Goal: Transaction & Acquisition: Purchase product/service

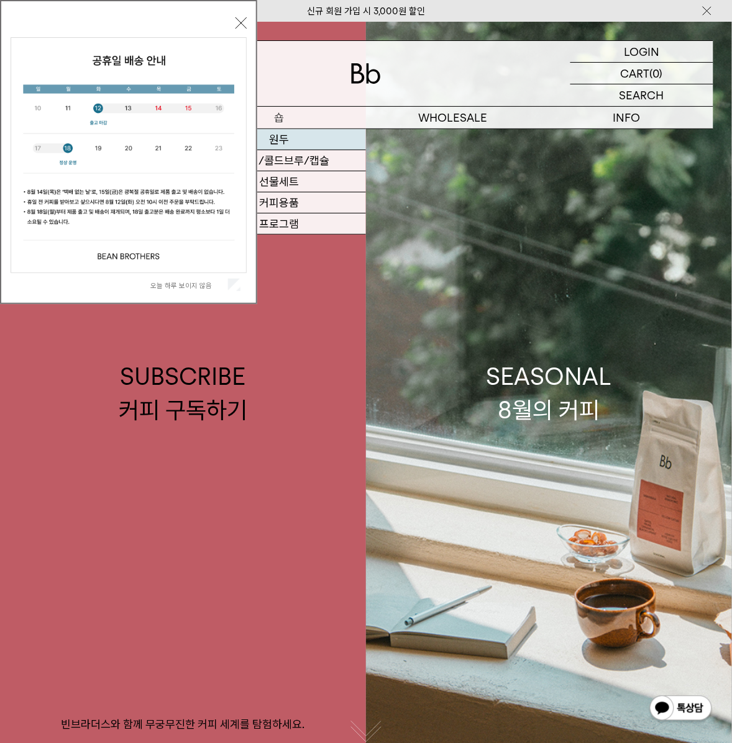
click at [286, 147] on link "원두" at bounding box center [280, 139] width 174 height 21
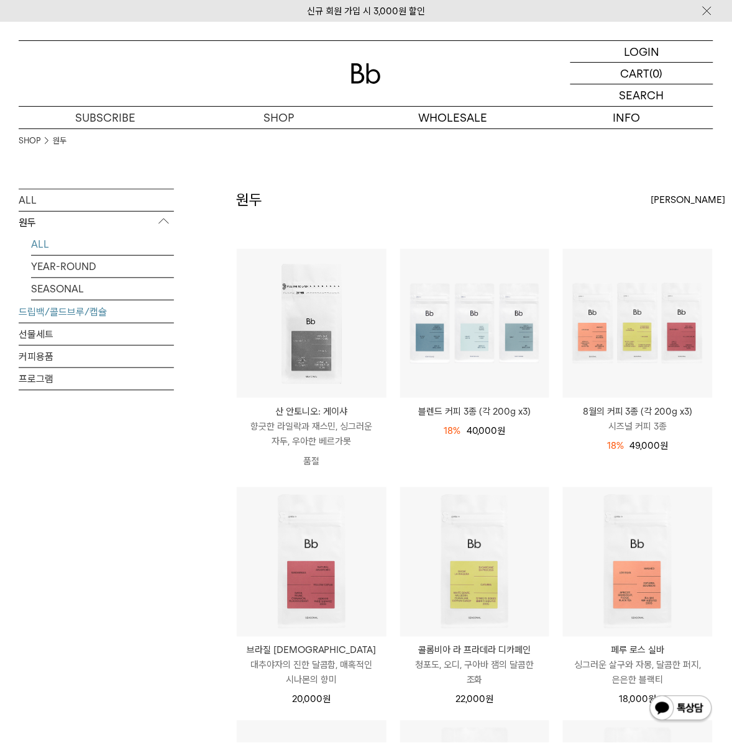
click at [38, 319] on link "드립백/콜드브루/캡슐" at bounding box center [96, 312] width 155 height 22
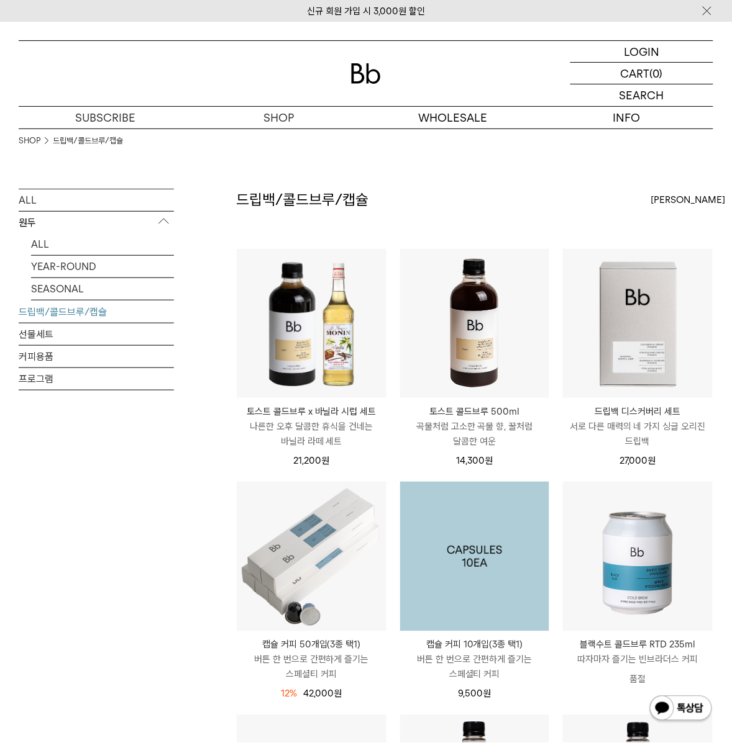
scroll to position [535, 0]
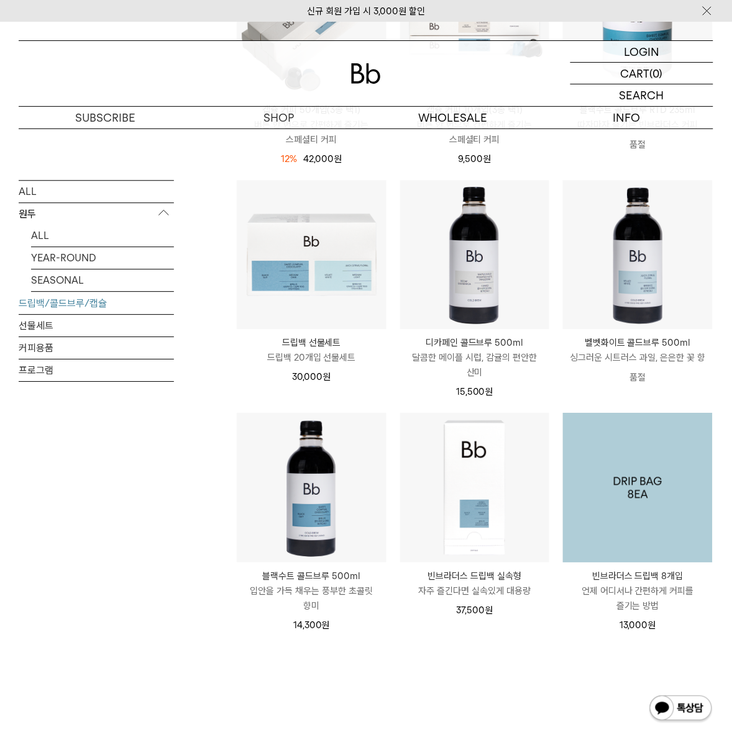
click at [603, 520] on img at bounding box center [638, 488] width 150 height 150
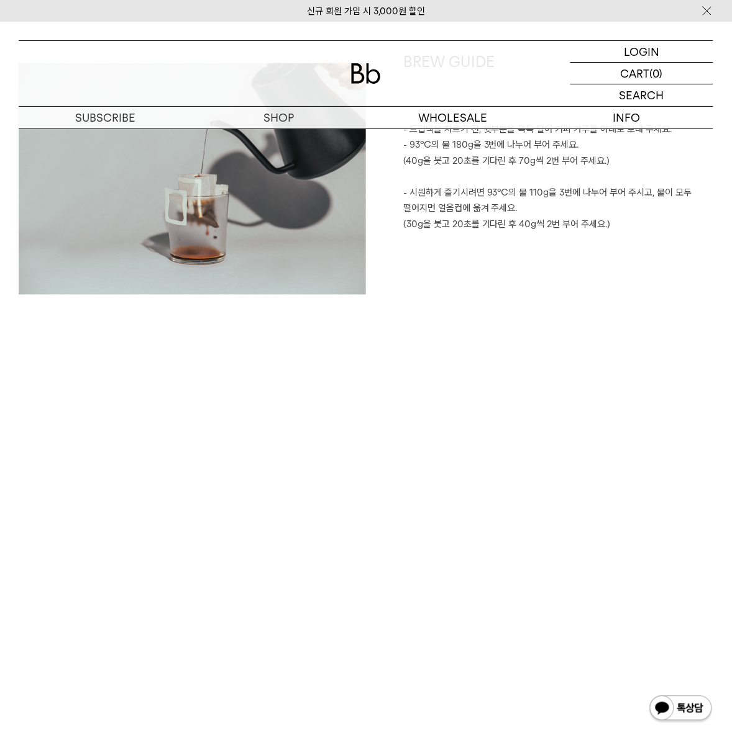
scroll to position [1902, 0]
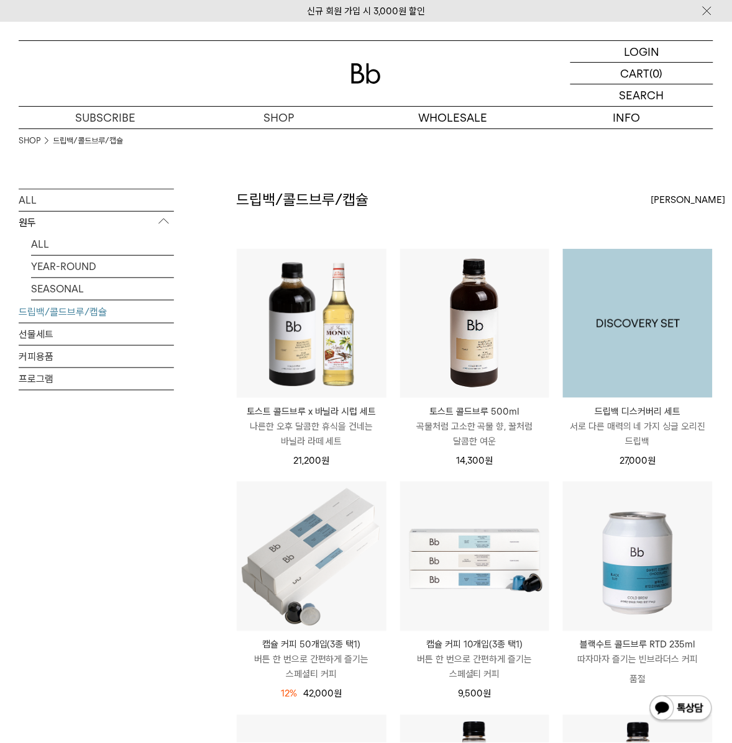
click at [669, 346] on img at bounding box center [638, 324] width 150 height 150
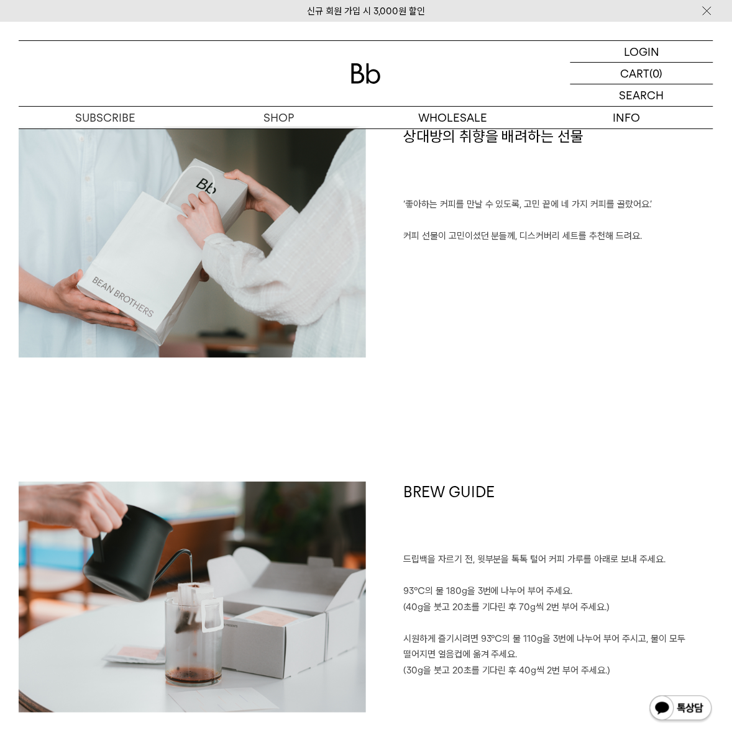
scroll to position [1990, 0]
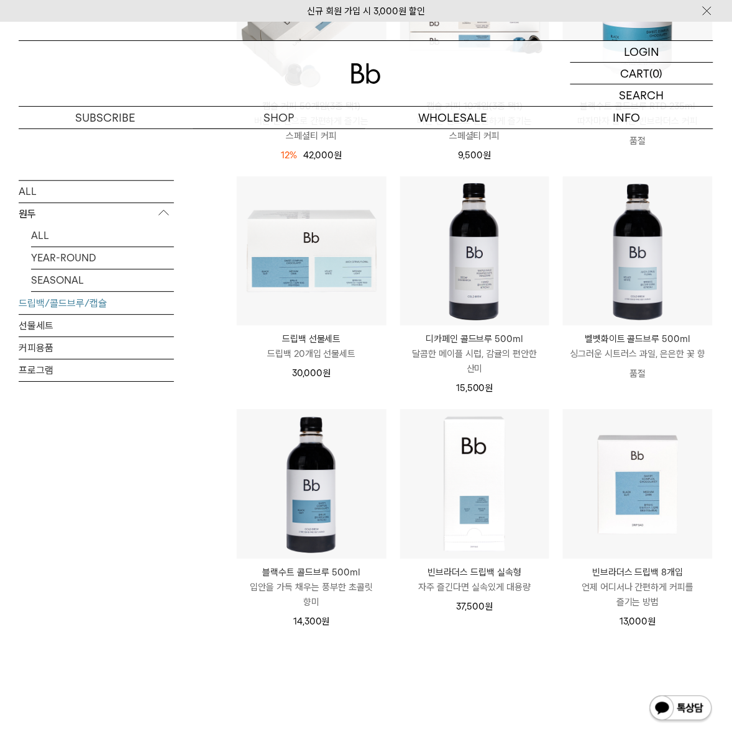
scroll to position [799, 0]
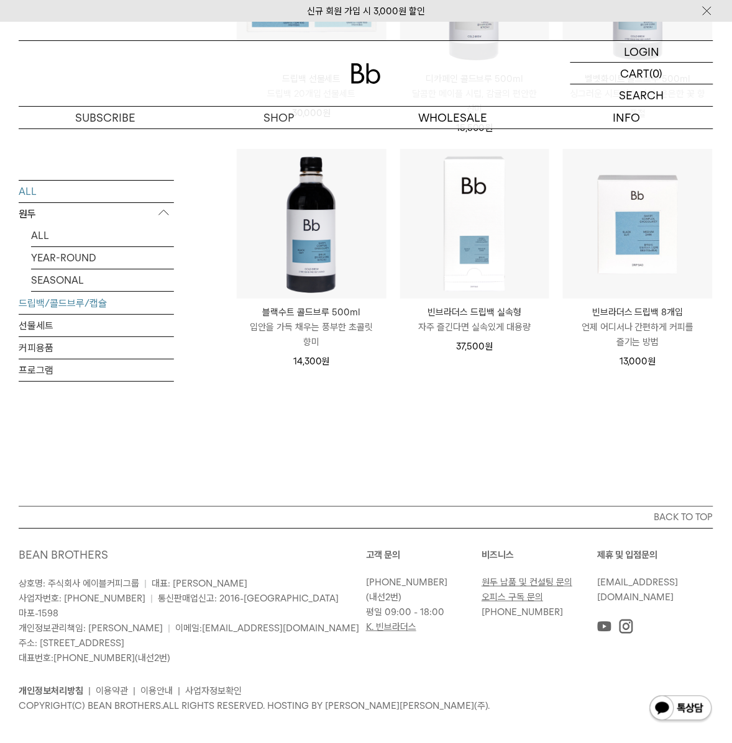
click at [63, 199] on link "ALL" at bounding box center [96, 192] width 155 height 22
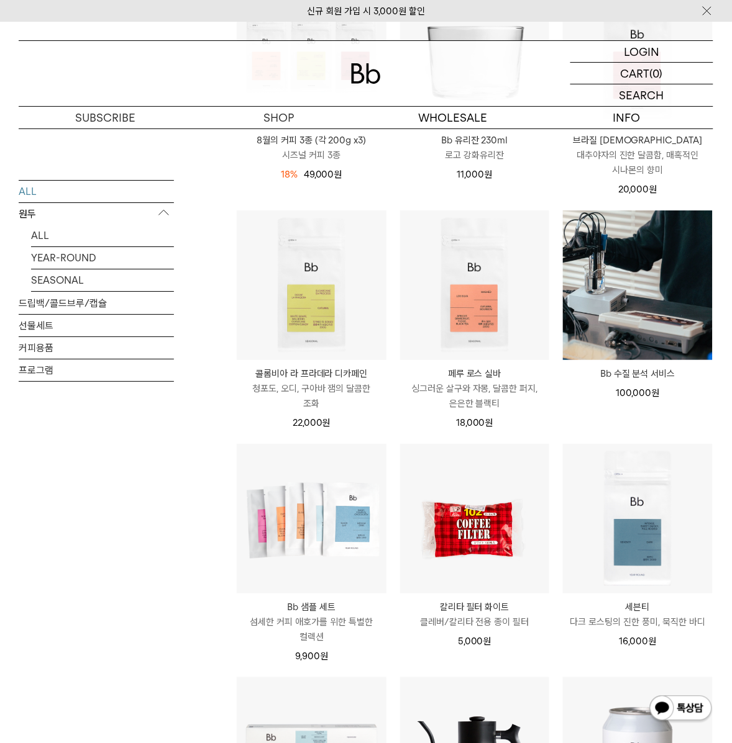
scroll to position [899, 0]
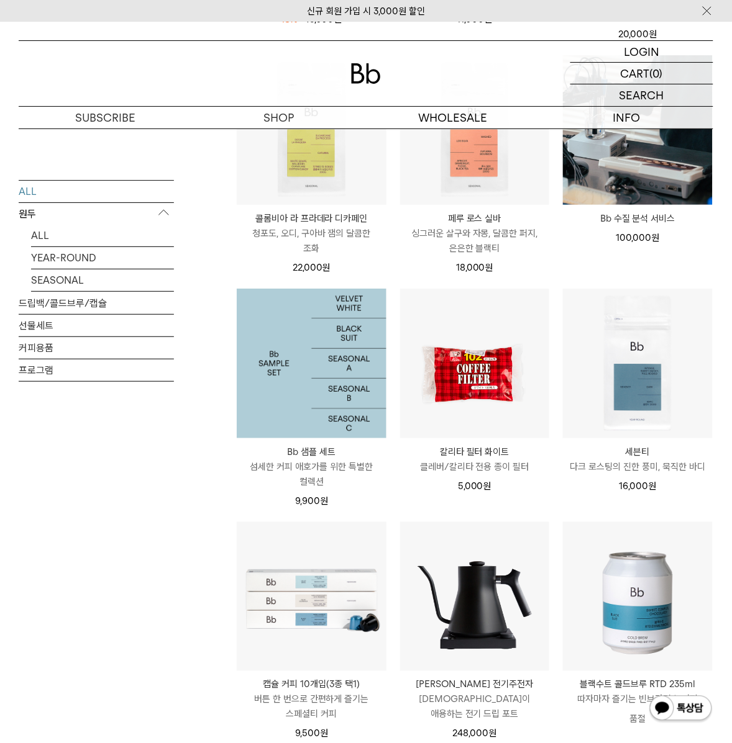
click at [337, 399] on img at bounding box center [312, 364] width 150 height 150
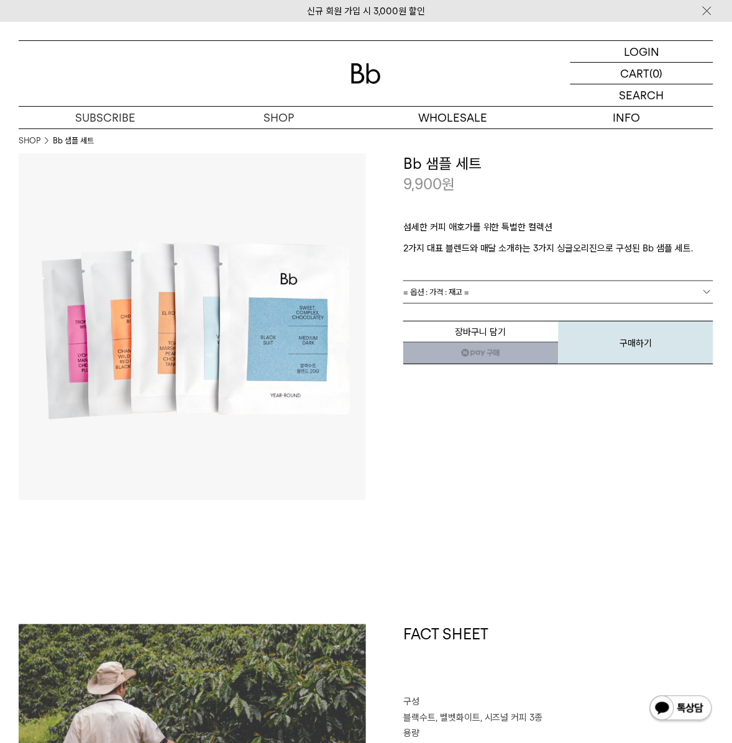
click at [502, 289] on link "= 옵션 : 가격 : 재고 =" at bounding box center [558, 292] width 310 height 22
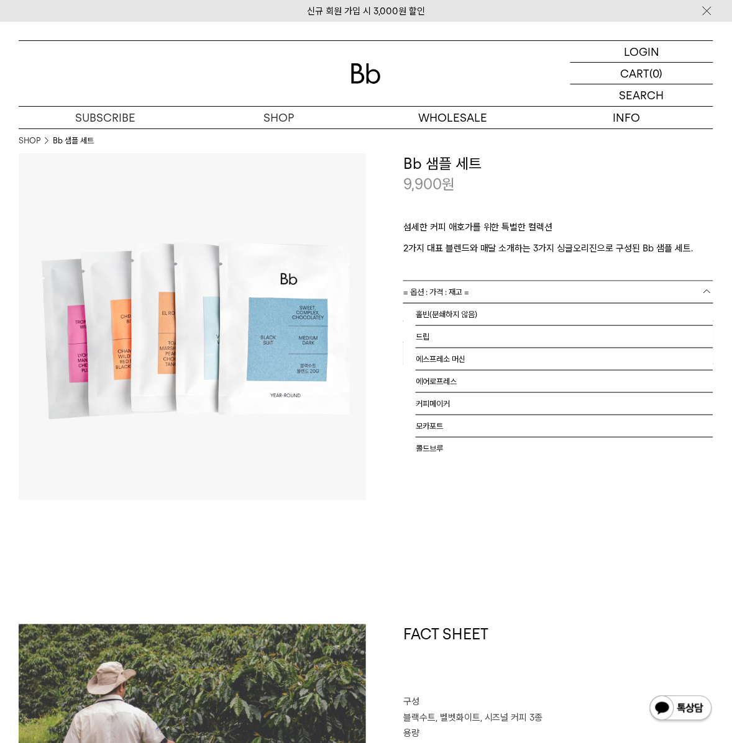
click at [546, 225] on p "섬세한 커피 애호가를 위한 특별한 컬렉션" at bounding box center [558, 230] width 310 height 21
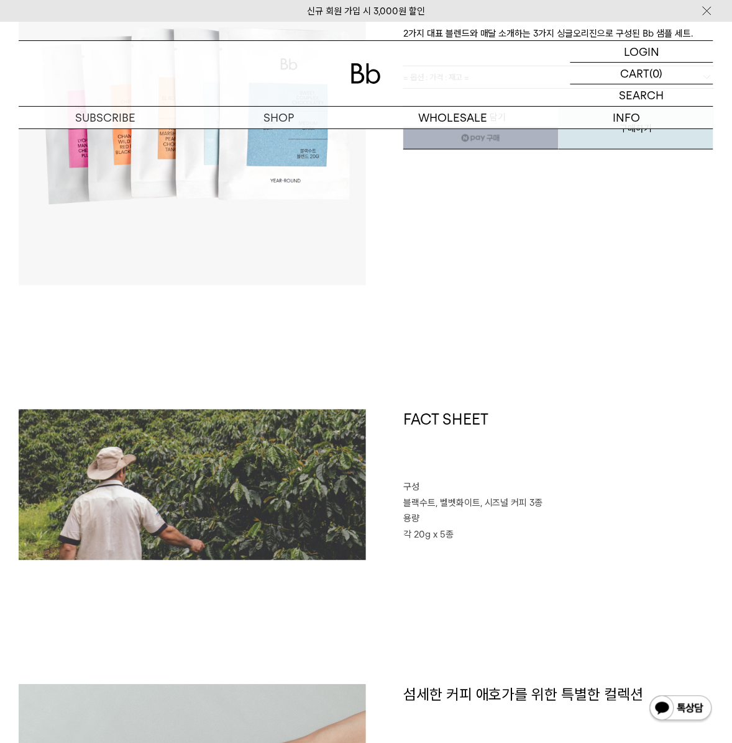
scroll to position [326, 0]
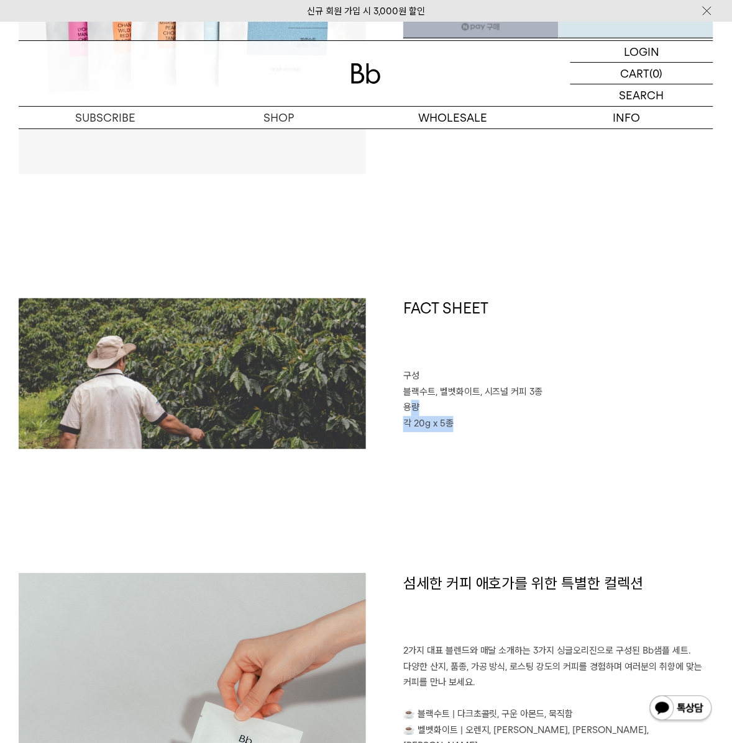
drag, startPoint x: 467, startPoint y: 419, endPoint x: 413, endPoint y: 409, distance: 54.8
click at [413, 409] on div "FACT SHEET 구성 블랙수트, 벨벳화이트, 시즈널 커피 3종 용량 각 20g x 5종" at bounding box center [539, 374] width 347 height 151
click at [528, 415] on p "용량" at bounding box center [558, 409] width 310 height 16
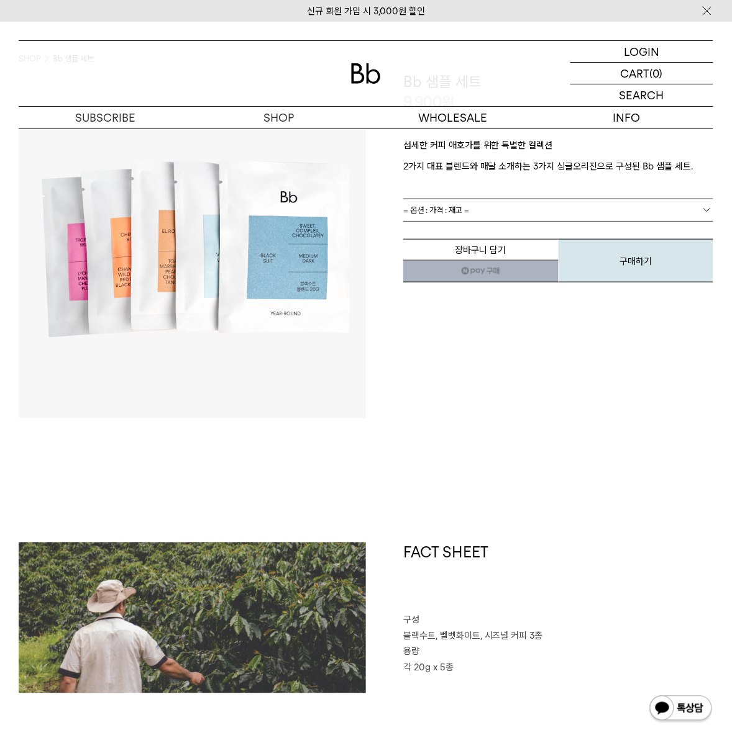
scroll to position [0, 0]
